Goal: Transaction & Acquisition: Purchase product/service

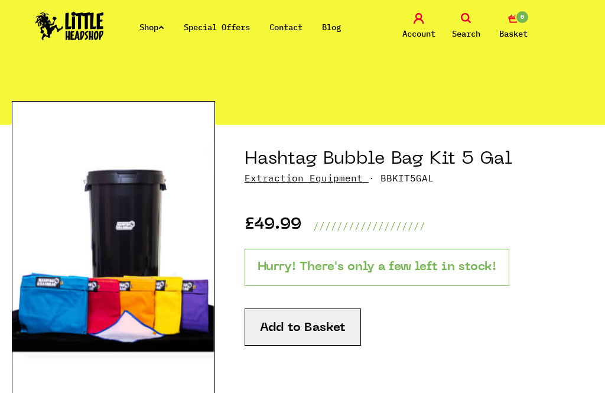
scroll to position [64, 0]
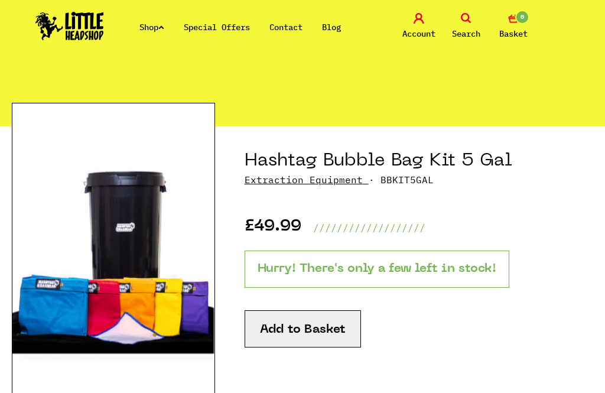
click at [324, 328] on button "Add to Basket" at bounding box center [302, 328] width 116 height 37
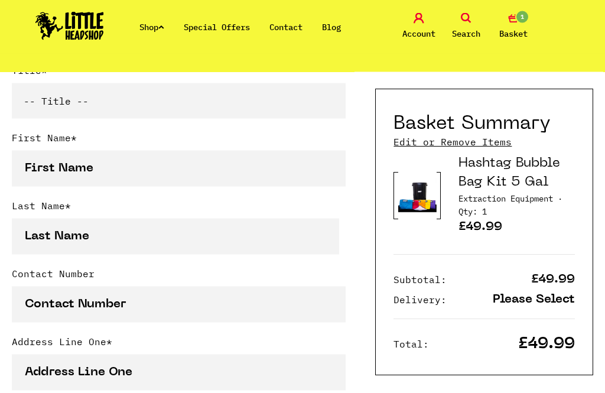
scroll to position [342, 0]
click at [537, 299] on p "Please Select" at bounding box center [533, 299] width 82 height 12
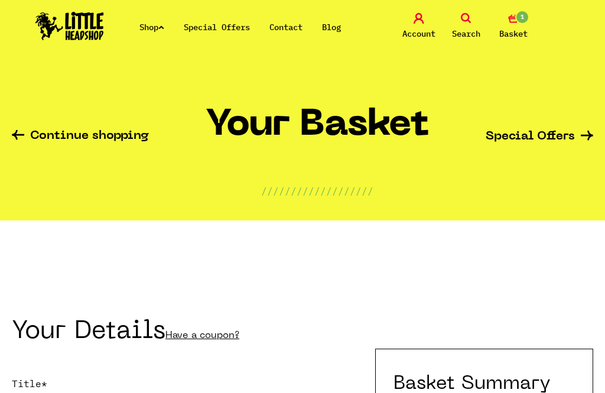
scroll to position [0, 0]
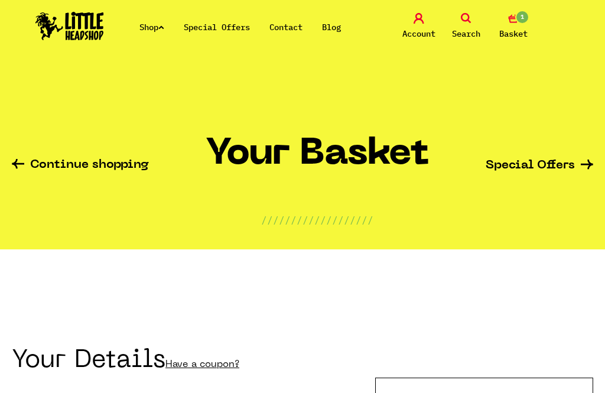
click at [290, 30] on link "Contact" at bounding box center [285, 27] width 33 height 11
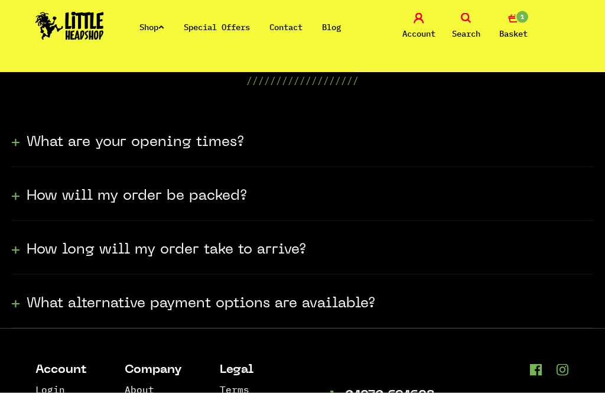
scroll to position [322, 0]
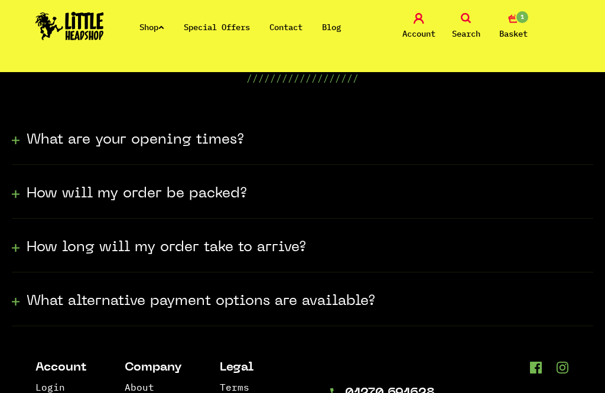
click at [71, 247] on h3 "How long will my order take to arrive?" at bounding box center [166, 247] width 279 height 19
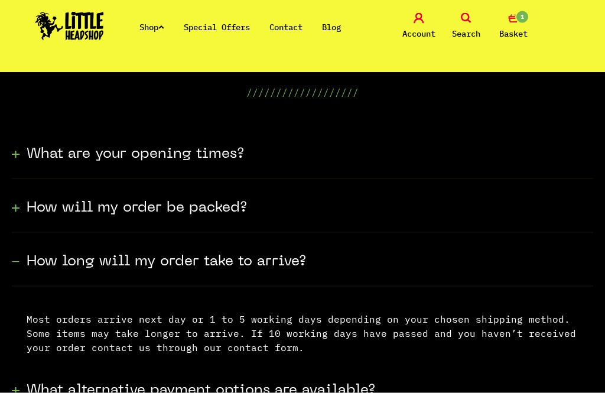
scroll to position [306, 0]
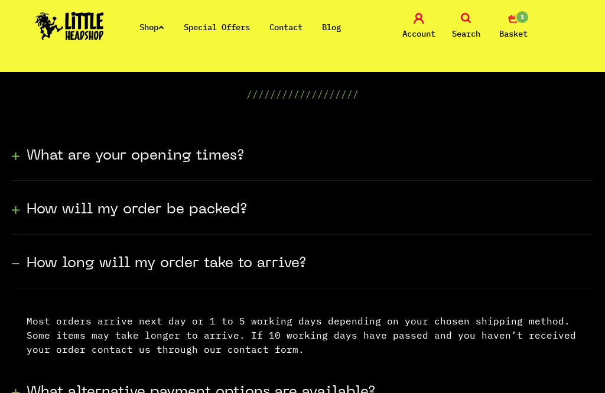
click at [21, 158] on div "What are your opening times?" at bounding box center [302, 154] width 581 height 54
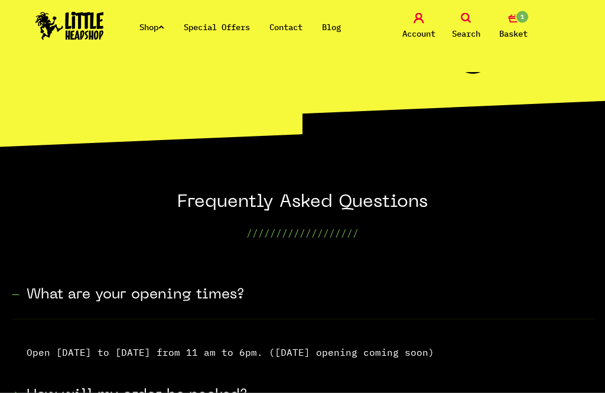
scroll to position [0, 0]
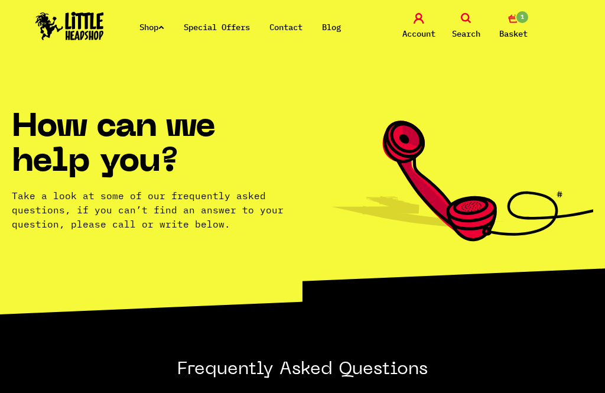
click at [521, 26] on link "1 Basket" at bounding box center [512, 27] width 41 height 28
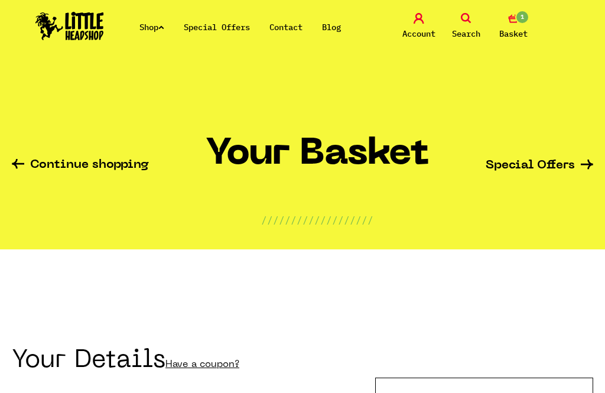
click at [147, 22] on link "Shop" at bounding box center [151, 27] width 25 height 11
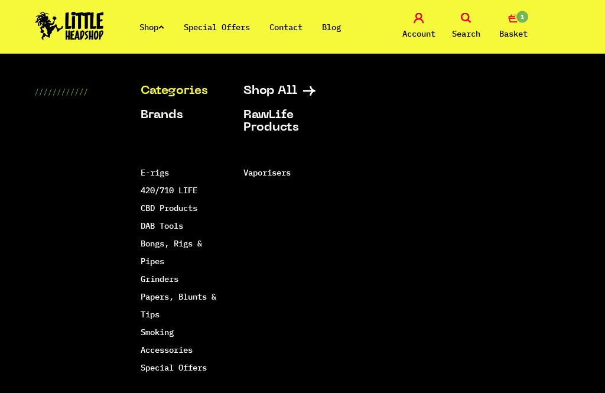
scroll to position [21, 0]
click at [151, 349] on link "Smoking Accessories" at bounding box center [167, 340] width 52 height 28
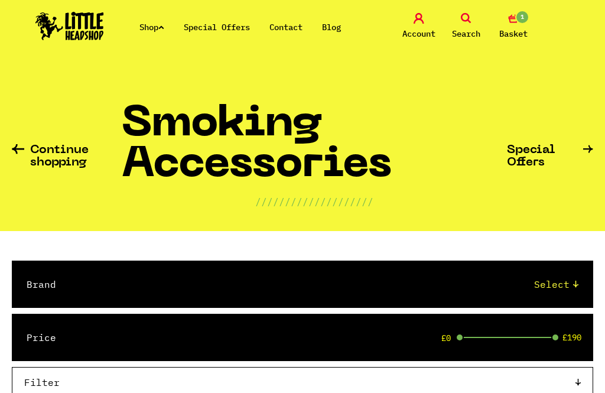
click at [472, 27] on span "Search" at bounding box center [466, 34] width 28 height 14
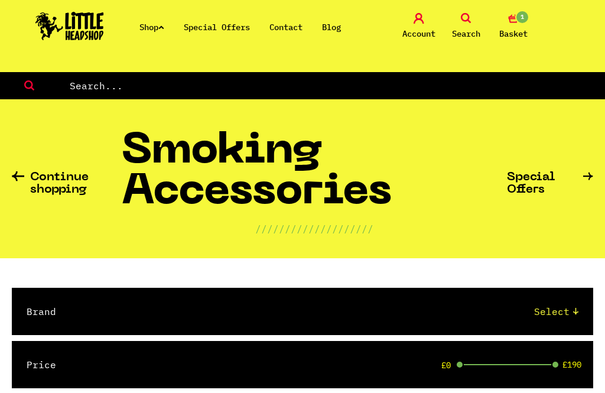
click at [86, 79] on input "text" at bounding box center [336, 85] width 536 height 15
type input "U"
type input "Pbubble"
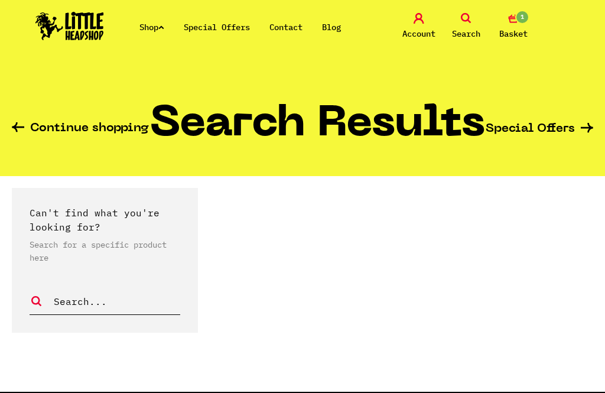
click at [71, 303] on input "text" at bounding box center [117, 300] width 128 height 15
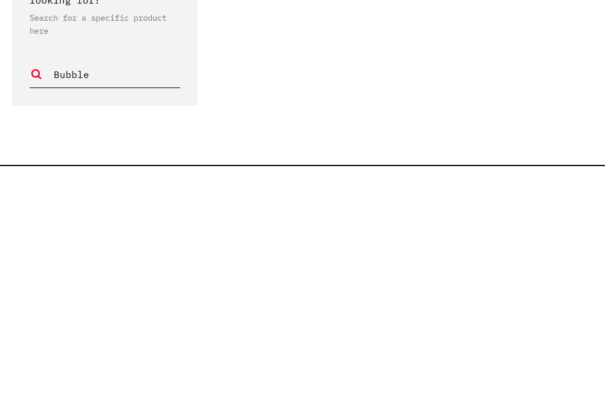
type input "Bubble"
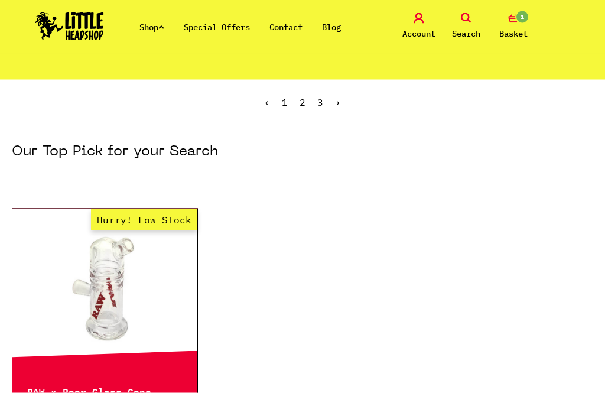
click at [473, 20] on link "Search" at bounding box center [465, 27] width 41 height 28
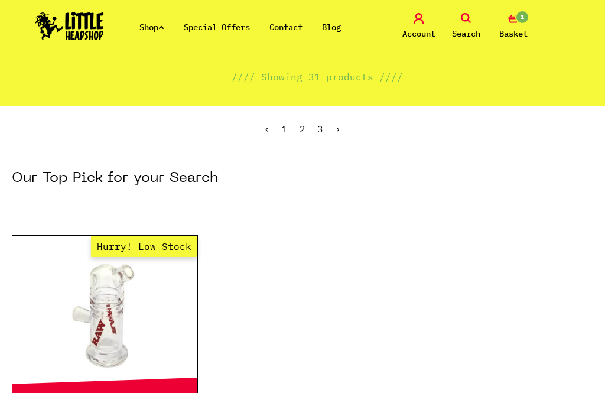
click at [468, 20] on icon at bounding box center [465, 18] width 11 height 11
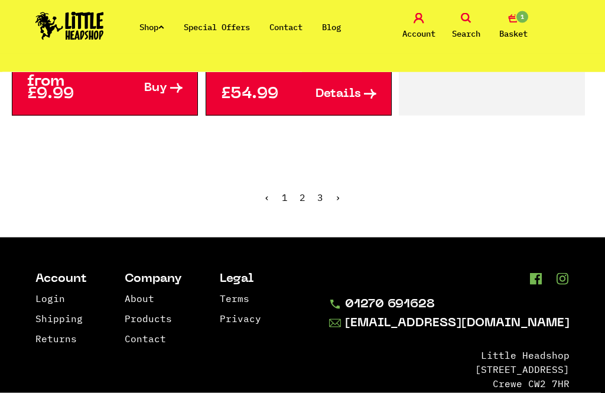
scroll to position [1776, 0]
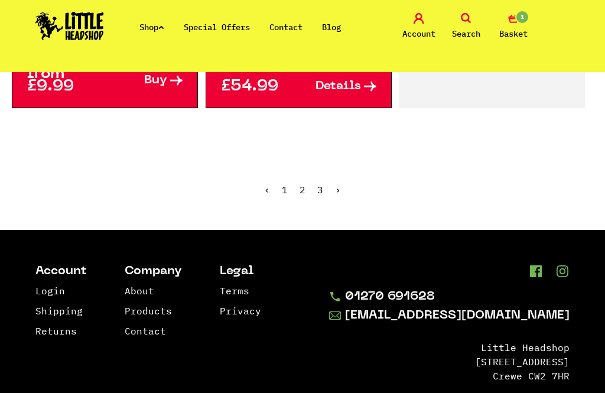
click at [309, 188] on ul "‹ 1 2 3 ›" at bounding box center [302, 198] width 605 height 51
click at [303, 190] on link "2" at bounding box center [302, 190] width 6 height 12
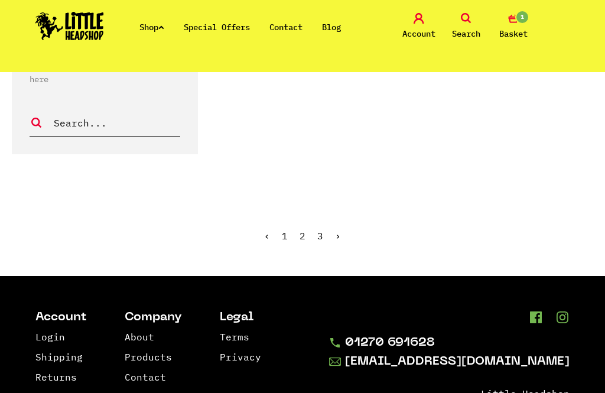
scroll to position [1478, 0]
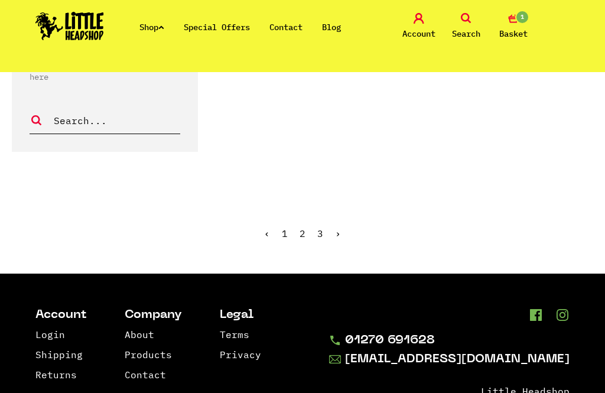
click at [320, 238] on link "3" at bounding box center [320, 233] width 6 height 12
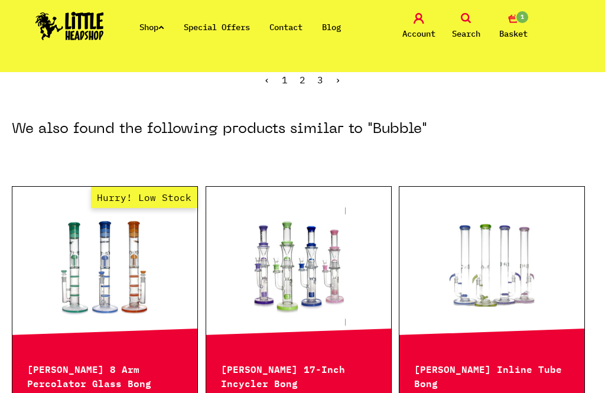
scroll to position [128, 0]
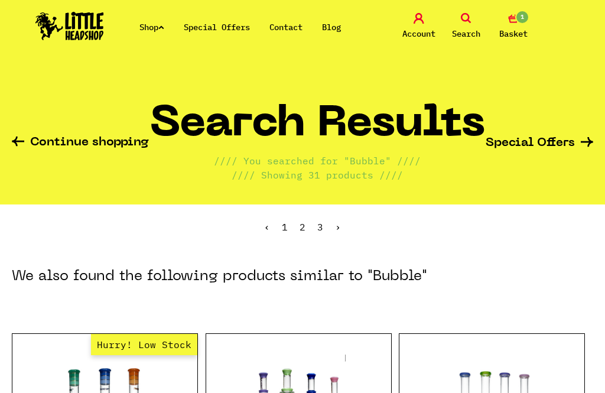
scroll to position [189, 0]
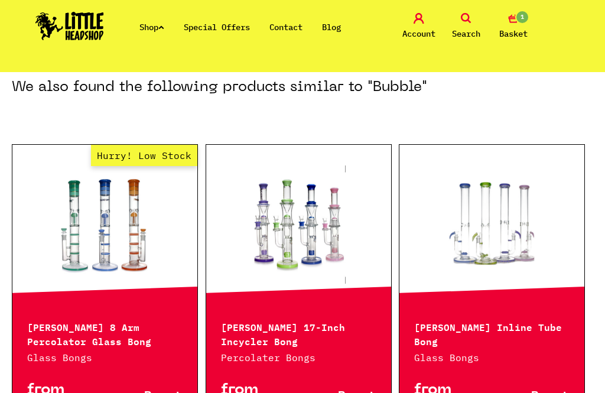
click at [521, 26] on link "1 Basket" at bounding box center [512, 27] width 41 height 28
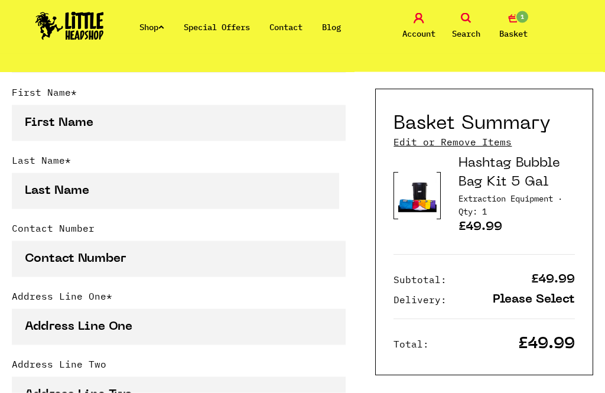
scroll to position [393, 0]
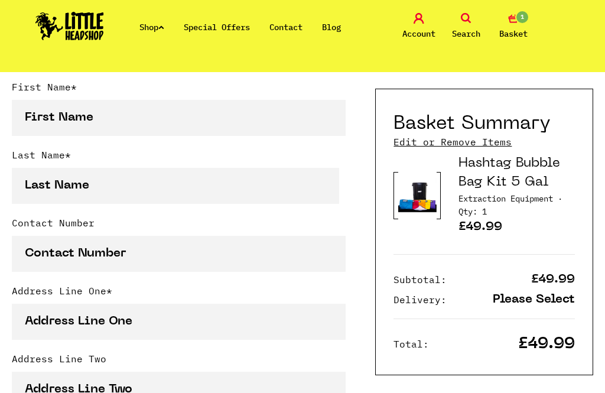
click at [518, 169] on link "Hashtag Bubble Bag Kit 5 Gal" at bounding box center [509, 172] width 102 height 31
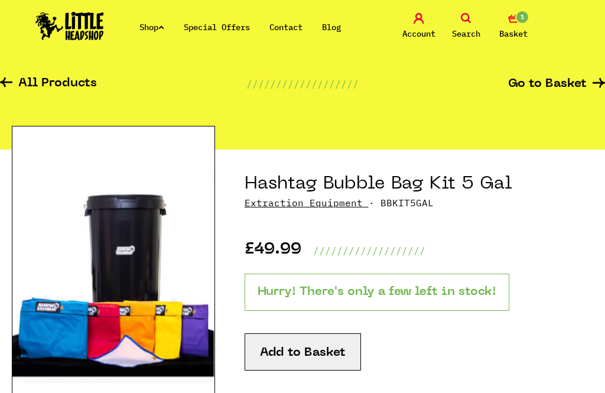
scroll to position [30, 0]
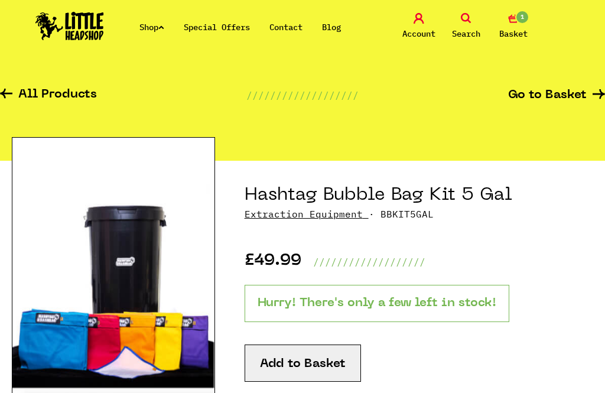
click at [47, 92] on link "All Products" at bounding box center [48, 96] width 97 height 14
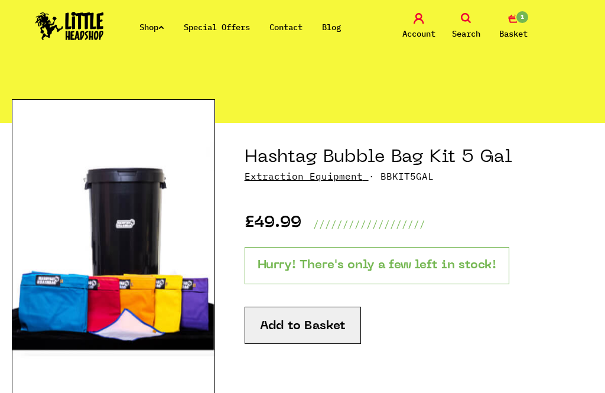
click at [285, 179] on link "Extraction Equipment" at bounding box center [303, 176] width 118 height 12
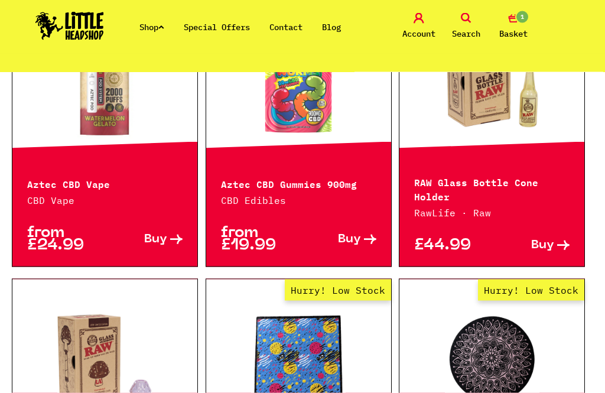
scroll to position [1985, 0]
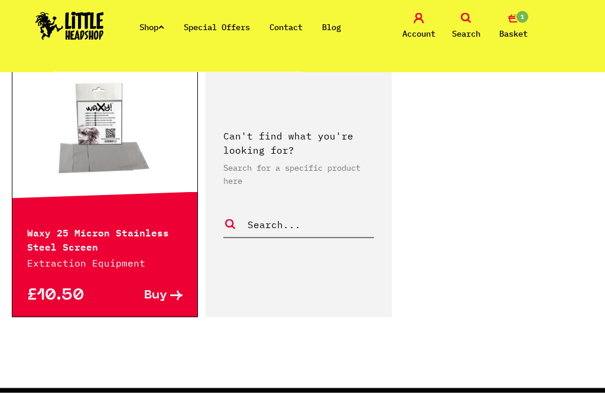
scroll to position [1312, 0]
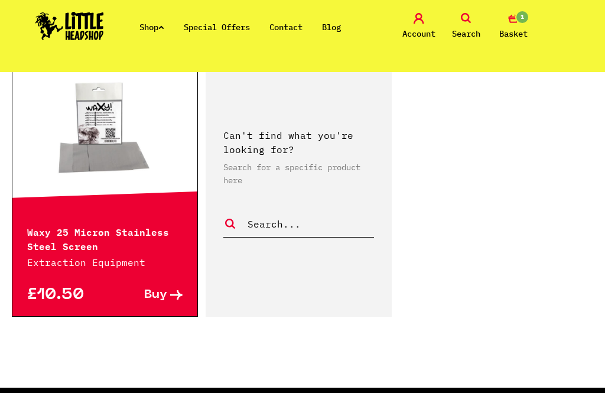
click at [79, 165] on link at bounding box center [104, 129] width 185 height 118
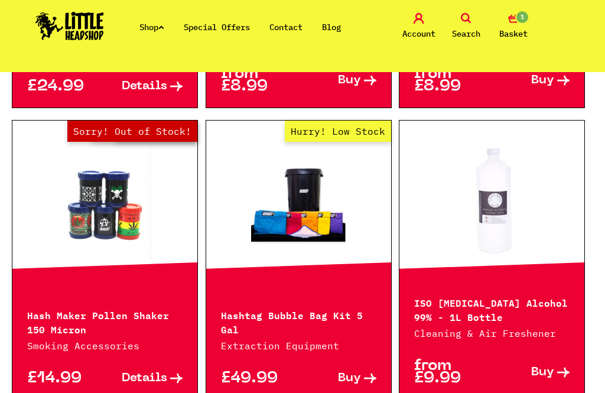
scroll to position [672, 0]
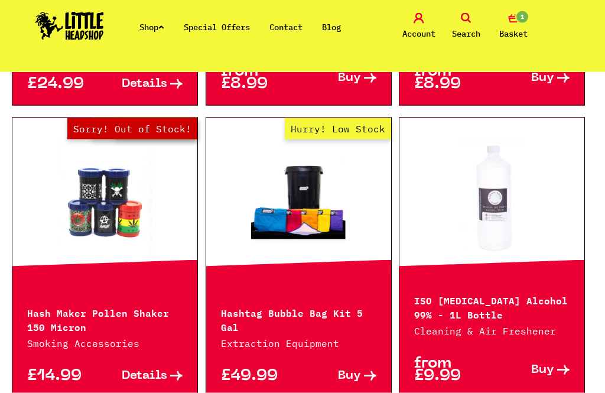
click at [318, 197] on link "Hurry! Low Stock" at bounding box center [298, 198] width 185 height 118
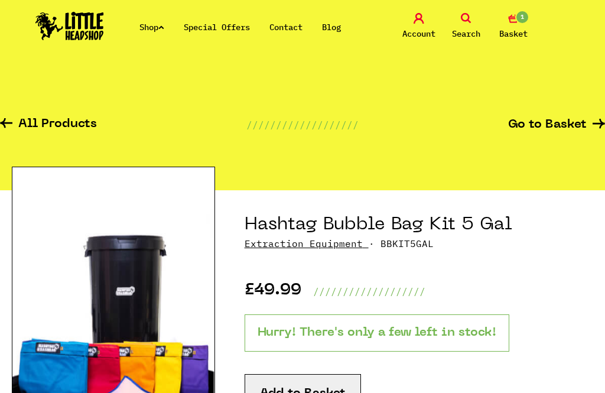
click at [578, 120] on link "Go to Basket" at bounding box center [556, 125] width 97 height 12
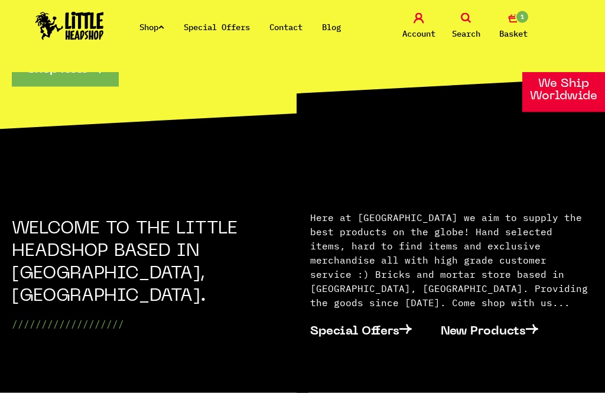
scroll to position [288, 0]
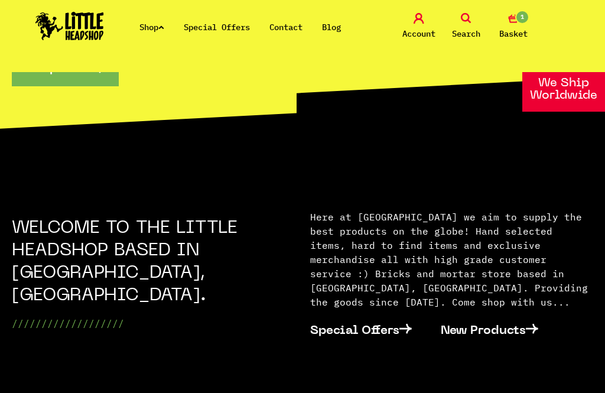
click at [520, 31] on span "Basket" at bounding box center [513, 34] width 28 height 14
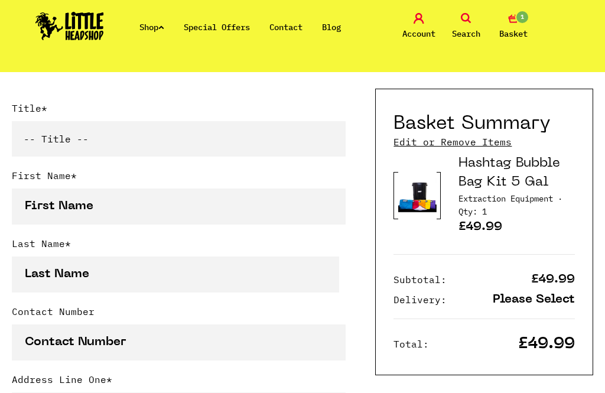
scroll to position [311, 0]
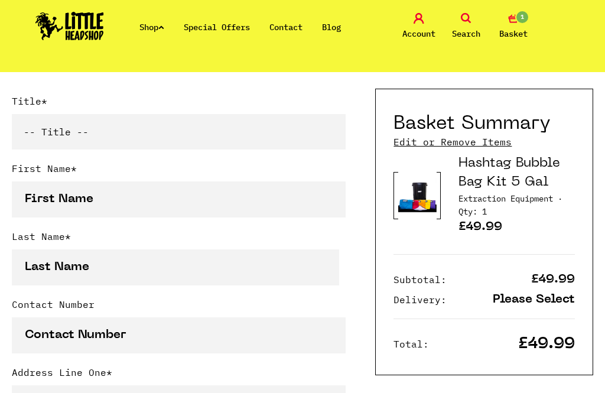
click at [290, 144] on select "-- Title -- Mr Mrs Ms Miss Dr Prof" at bounding box center [179, 131] width 334 height 35
select select "mr"
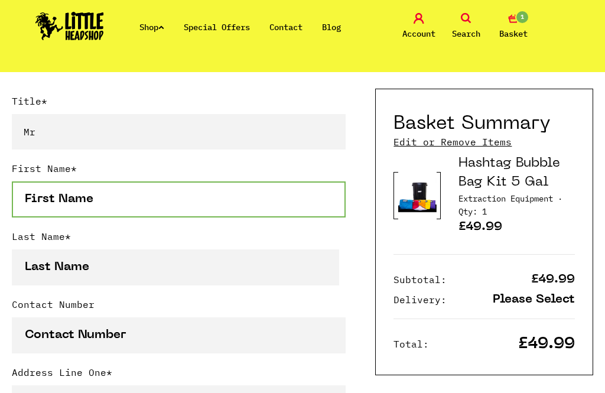
click at [216, 205] on input "First Name *" at bounding box center [179, 199] width 334 height 36
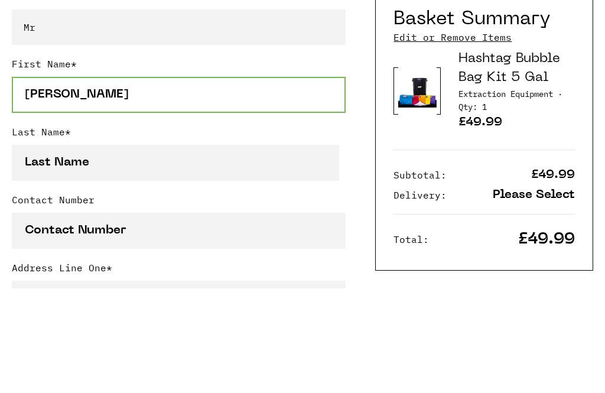
type input "[PERSON_NAME]"
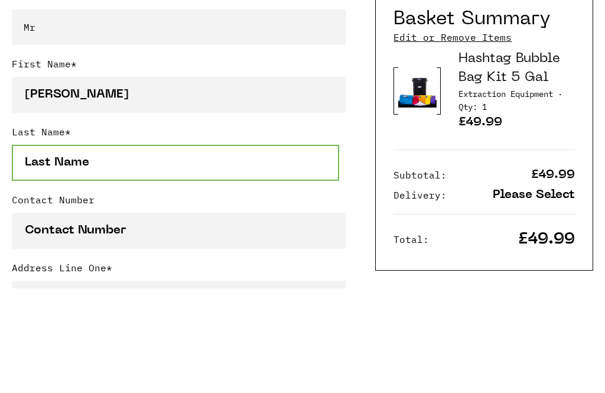
click at [82, 249] on input "Last Name *" at bounding box center [175, 267] width 327 height 36
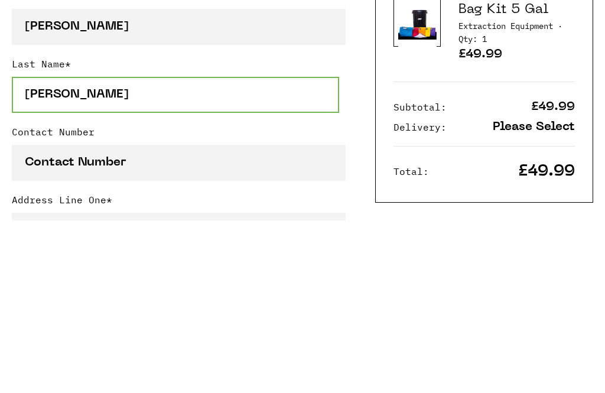
type input "[PERSON_NAME]"
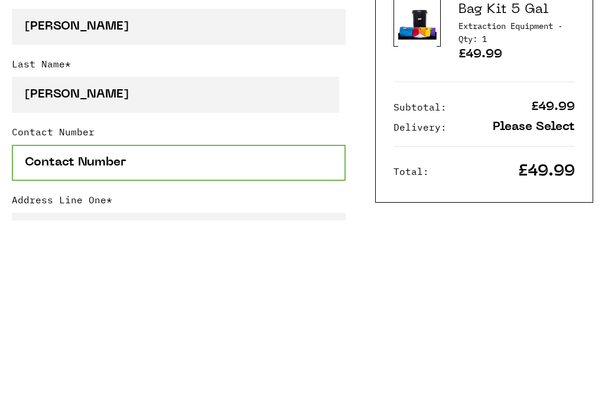
click at [82, 317] on input "Contact Number" at bounding box center [179, 335] width 334 height 36
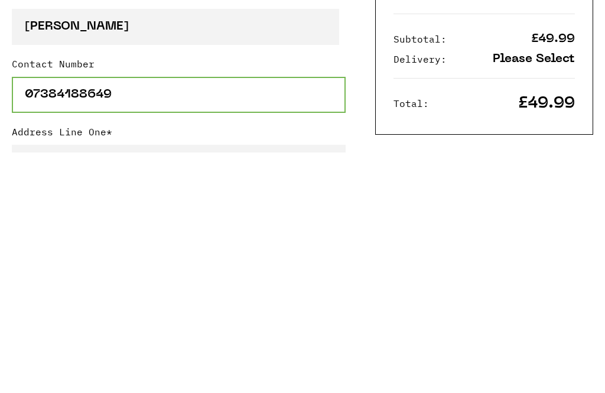
type input "07384188649"
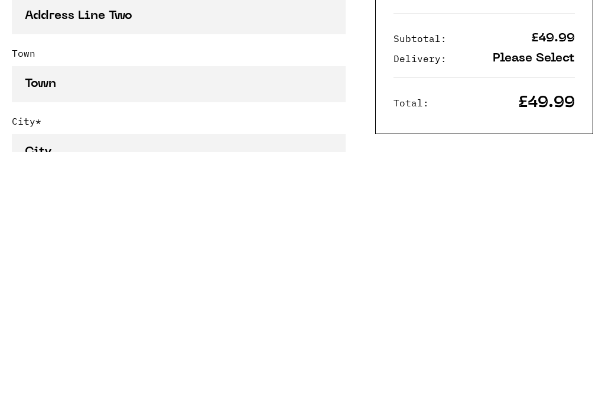
scroll to position [530, 0]
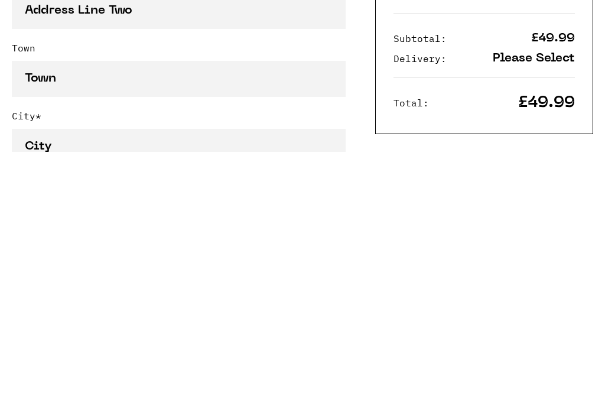
type input "[STREET_ADDRESS][PERSON_NAME]"
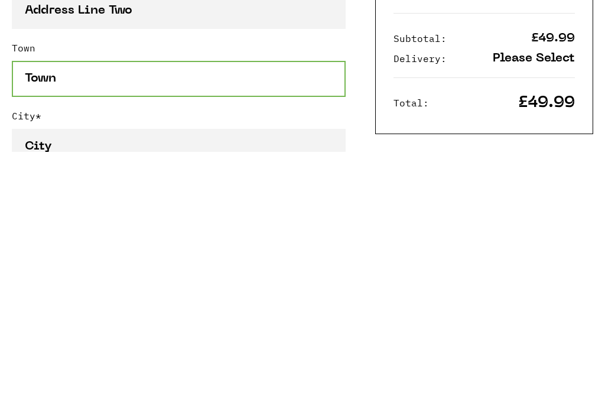
click at [70, 302] on input "Town" at bounding box center [179, 320] width 334 height 36
type input "Whiteley"
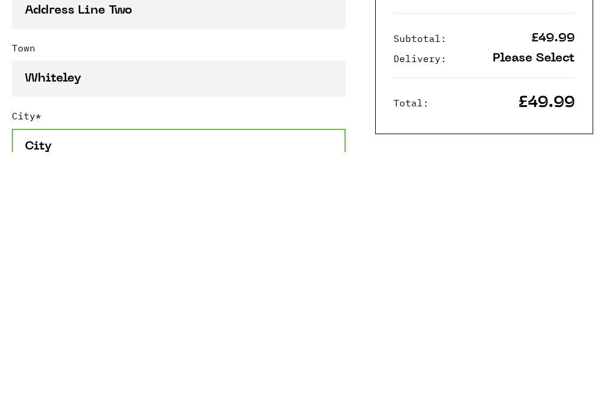
click at [108, 370] on input "City *" at bounding box center [179, 388] width 334 height 36
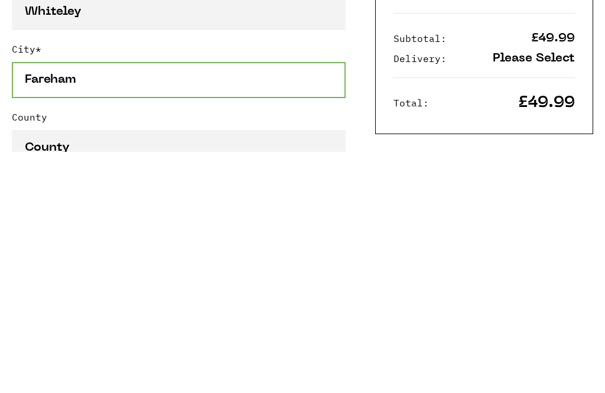
scroll to position [602, 0]
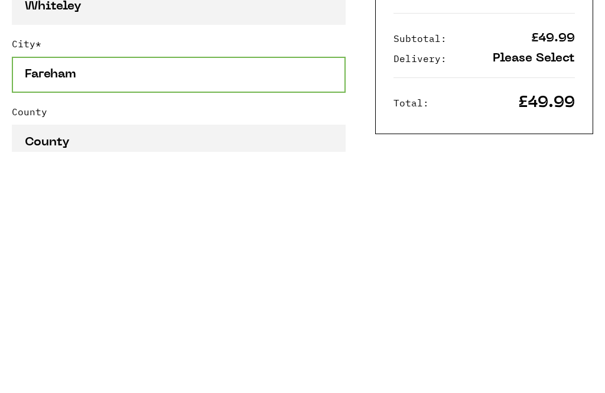
type input "Fareham"
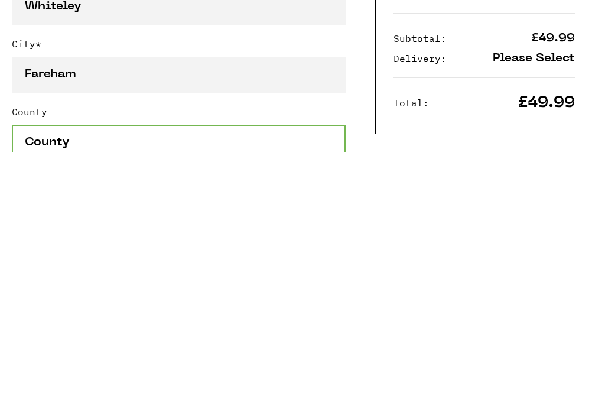
click at [73, 365] on input "County" at bounding box center [179, 383] width 334 height 36
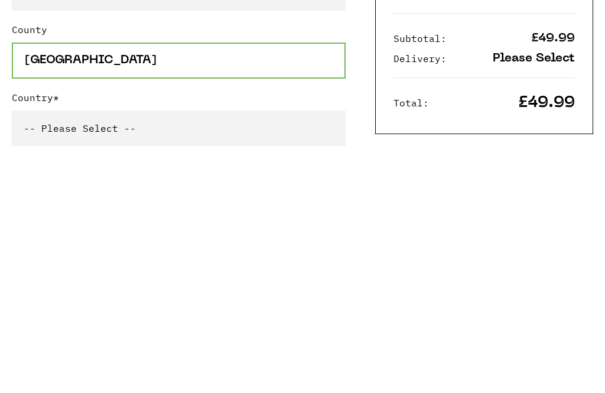
scroll to position [685, 0]
type input "[GEOGRAPHIC_DATA]"
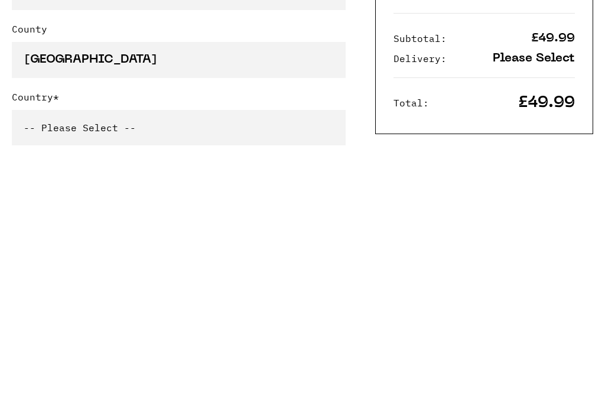
click at [75, 351] on select "-- Please Select -- [GEOGRAPHIC_DATA] [GEOGRAPHIC_DATA] [GEOGRAPHIC_DATA] [GEOG…" at bounding box center [179, 368] width 334 height 35
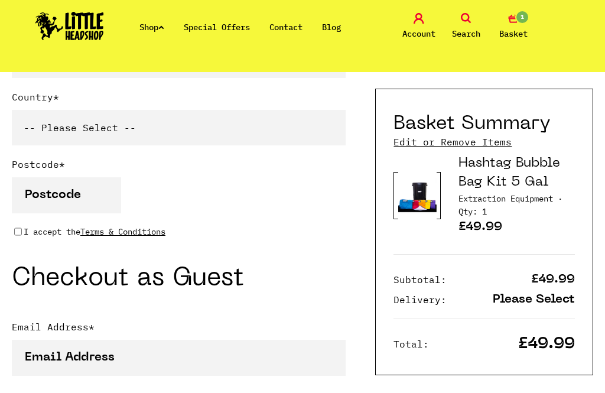
select select "826"
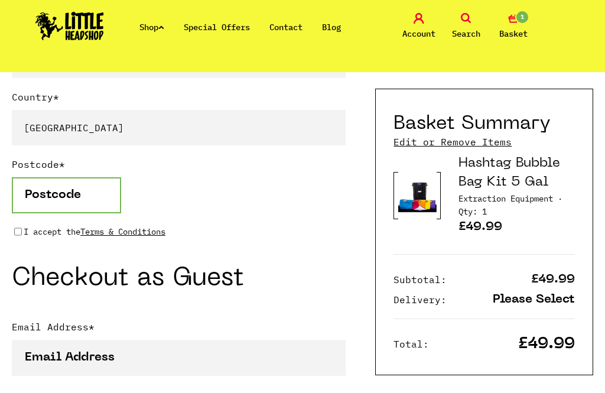
click at [55, 192] on input "Postcode *" at bounding box center [66, 195] width 109 height 36
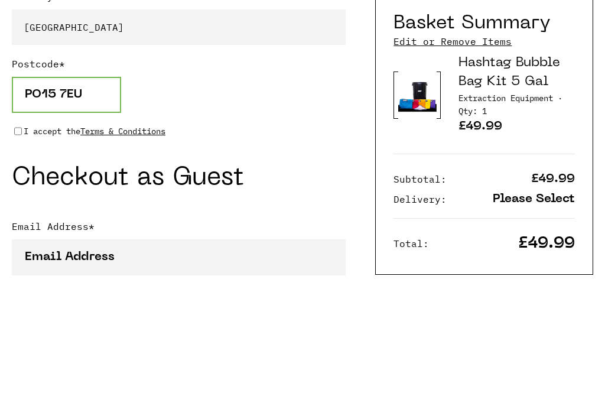
type input "PO15 7EU"
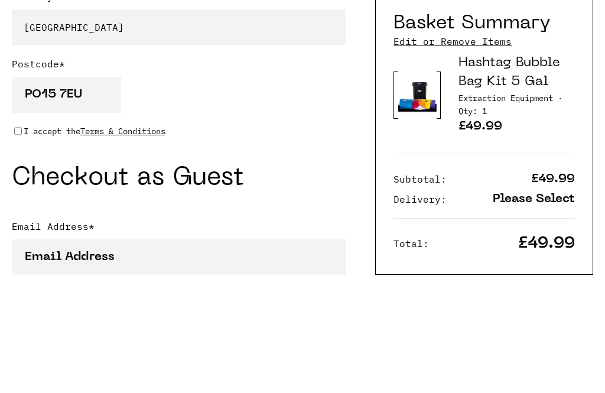
click at [15, 227] on input "I accept the Terms & Conditions" at bounding box center [18, 231] width 8 height 9
checkbox input "true"
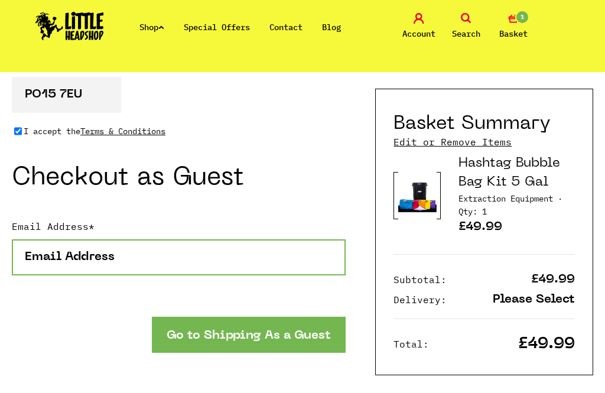
click at [54, 269] on input "Email Address *" at bounding box center [179, 257] width 334 height 36
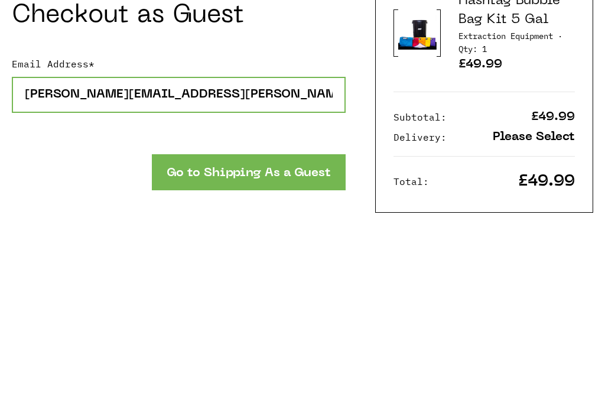
type input "derric.howard@yahoo.com"
click at [188, 316] on button "Go to Shipping As a Guest" at bounding box center [249, 334] width 194 height 36
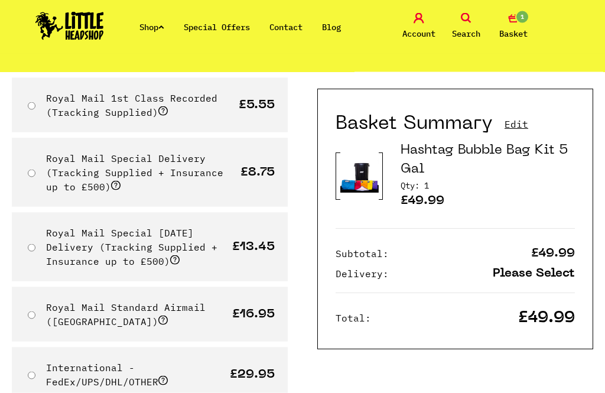
scroll to position [143, 0]
click at [177, 260] on span at bounding box center [174, 258] width 9 height 9
click at [35, 251] on input "Royal Mail Special [DATE] Delivery (Tracking Supplied + Insurance up to £500)" at bounding box center [32, 247] width 8 height 8
radio input "true"
click at [128, 176] on label "Royal Mail Special Delivery (Tracking Supplied + Insurance up to £500)" at bounding box center [134, 172] width 177 height 40
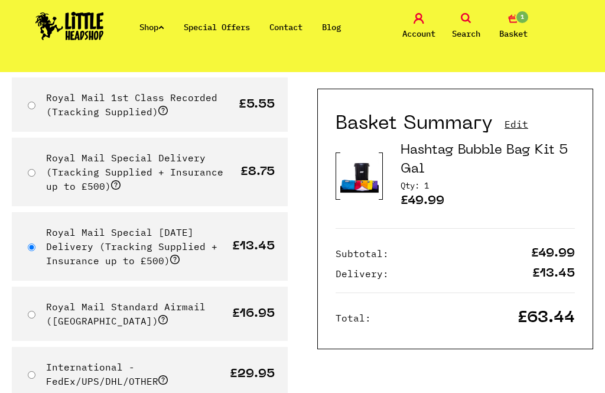
click at [35, 176] on input "Royal Mail Special Delivery (Tracking Supplied + Insurance up to £500)" at bounding box center [32, 173] width 8 height 8
radio input "true"
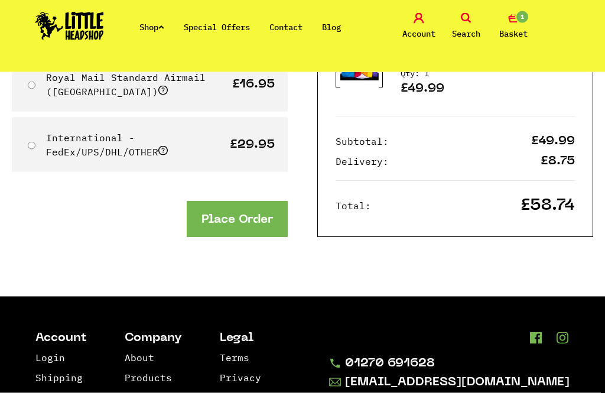
click at [215, 217] on button "Place Order" at bounding box center [237, 219] width 101 height 36
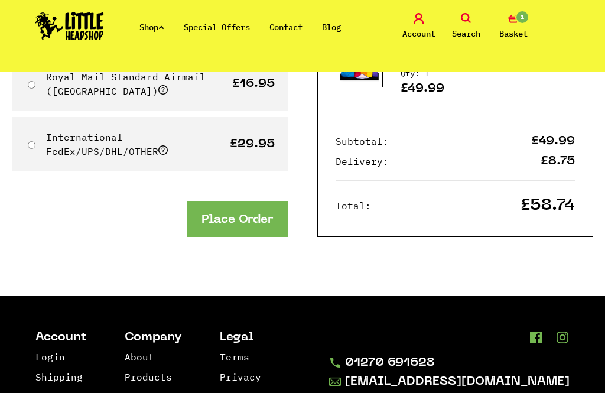
scroll to position [410, 0]
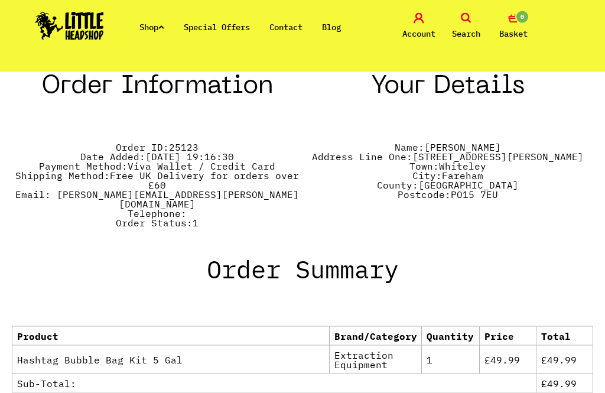
scroll to position [417, 0]
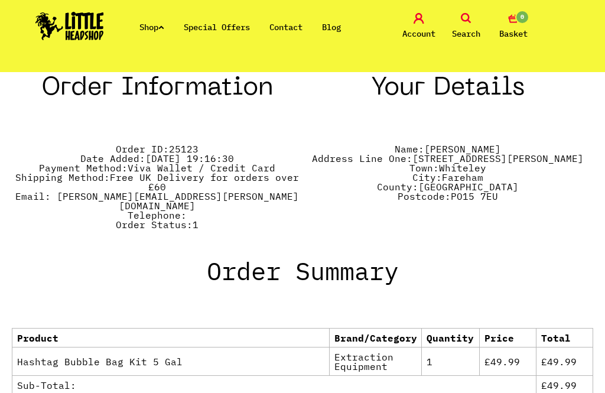
click at [35, 231] on div "Order Summary Product Brand/Category Quantity Price Total Hashtag Bubble Bag Ki…" at bounding box center [302, 338] width 581 height 218
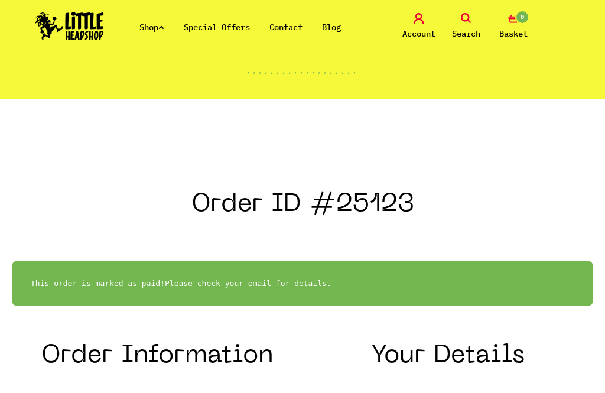
scroll to position [149, 0]
